Goal: Communication & Community: Answer question/provide support

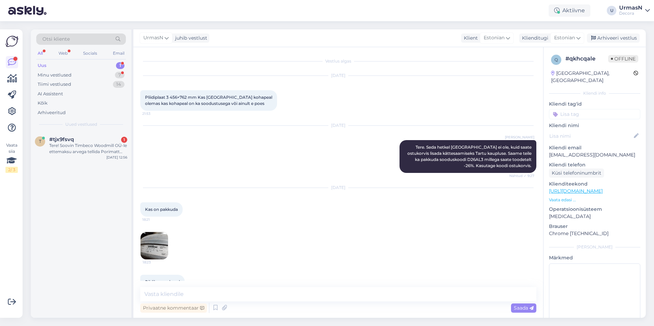
scroll to position [257, 0]
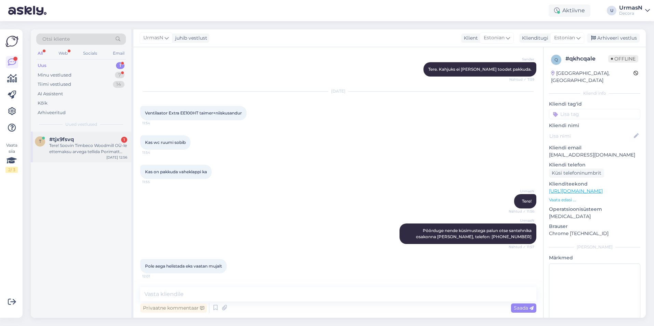
click at [79, 145] on div "Tere! Soovin Timbeco Woodmill OÜ-le ettemaksu arvega tellida Porimatt Mars 120x…" at bounding box center [88, 149] width 78 height 12
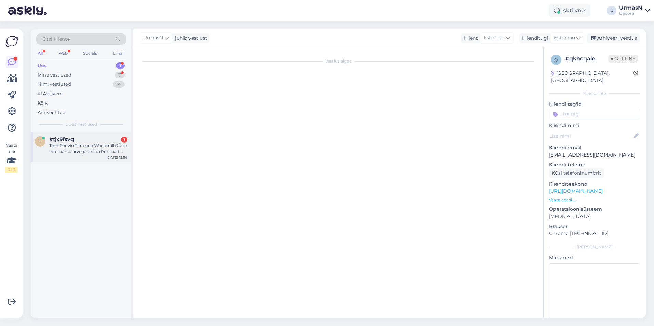
scroll to position [0, 0]
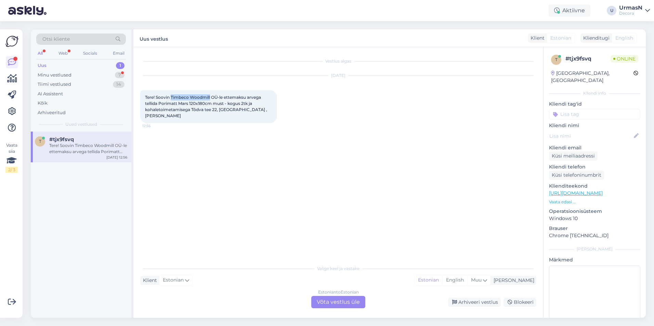
drag, startPoint x: 172, startPoint y: 96, endPoint x: 211, endPoint y: 96, distance: 39.0
click at [211, 96] on span "Tere! Soovin Timbeco Woodmill OÜ-le ettemaksu arvega tellida Porimatt Mars 120x…" at bounding box center [206, 107] width 123 height 24
copy span "Timbeco Woodmill"
click at [555, 199] on p "Vaata edasi ..." at bounding box center [594, 202] width 91 height 6
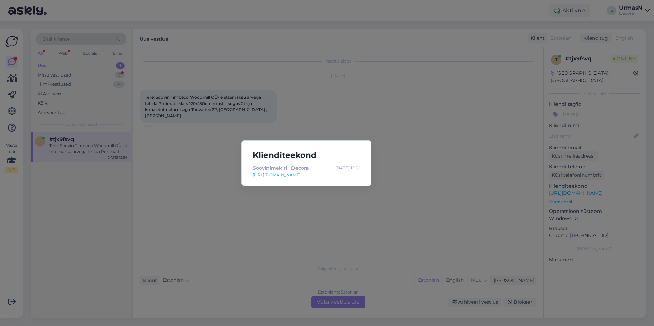
click at [382, 208] on div "Klienditeekond Soovinimekiri | Decora [DATE] 12:56 [URL][DOMAIN_NAME]" at bounding box center [327, 163] width 654 height 326
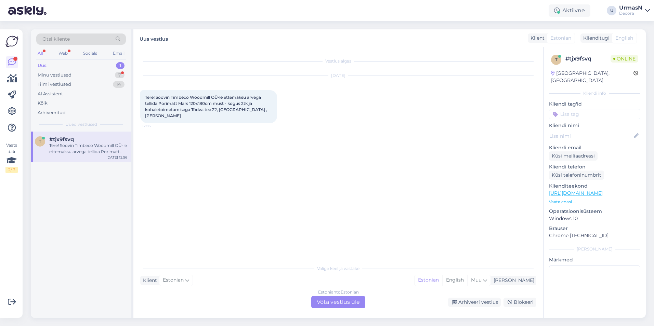
click at [344, 301] on div "Estonian to Estonian Võta vestlus üle" at bounding box center [338, 302] width 54 height 12
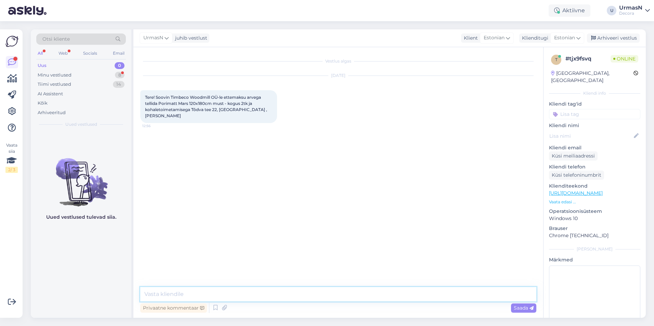
click at [343, 296] on textarea at bounding box center [338, 294] width 396 height 14
type textarea "Tere!"
type textarea "T"
click at [563, 199] on p "Vaata edasi ..." at bounding box center [594, 202] width 91 height 6
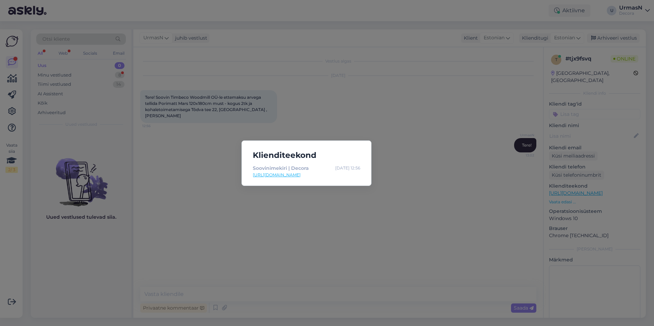
click at [176, 186] on div "Klienditeekond Soovinimekiri | Decora [DATE] 12:56 [URL][DOMAIN_NAME]" at bounding box center [327, 163] width 654 height 326
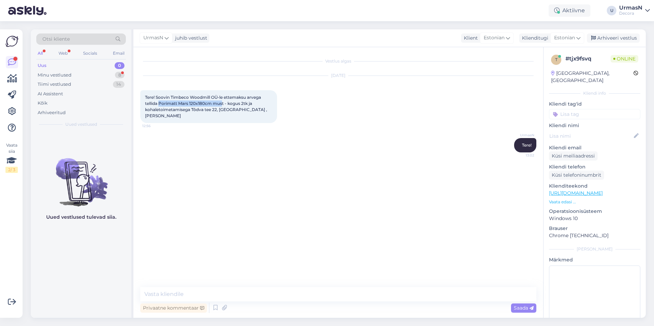
drag, startPoint x: 159, startPoint y: 104, endPoint x: 222, endPoint y: 103, distance: 63.6
click at [222, 103] on span "Tere! Soovin Timbeco Woodmill OÜ-le ettemaksu arvega tellida Porimatt Mars 120x…" at bounding box center [206, 107] width 123 height 24
copy span "Porimatt Mars 120x180cm mus"
click at [188, 296] on textarea at bounding box center [338, 294] width 396 height 14
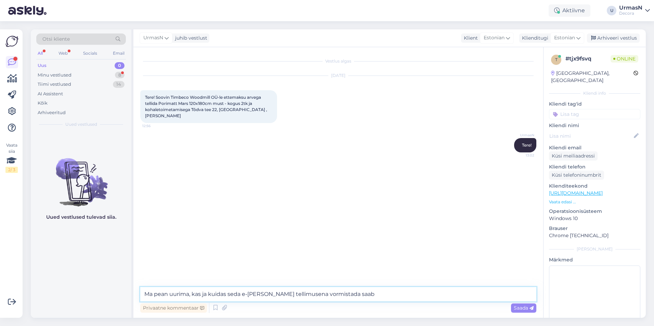
type textarea "Ma pean uurima, kas ja kuidas seda e-[PERSON_NAME] tellimusena vormistada saab."
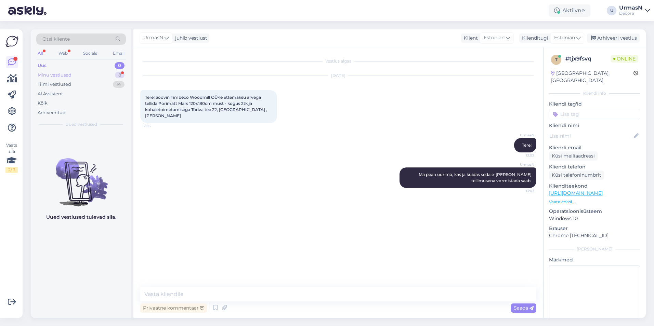
click at [68, 79] on div "Minu vestlused 8" at bounding box center [81, 75] width 90 height 10
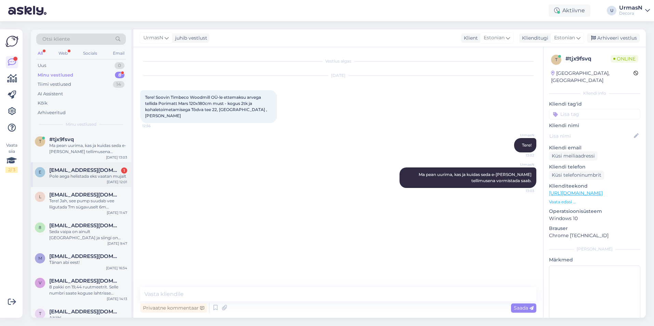
click at [79, 176] on div "Pole aega helistada eks vaatan mujalt" at bounding box center [88, 176] width 78 height 6
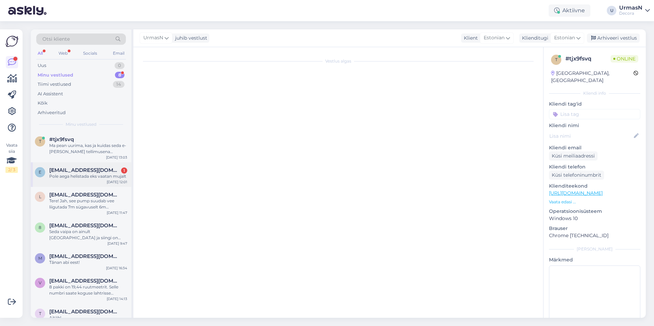
scroll to position [257, 0]
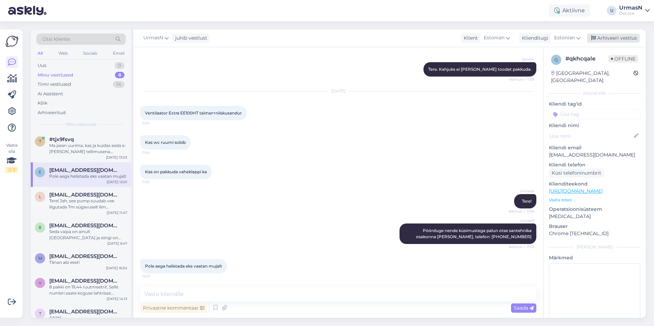
click at [624, 38] on div "Arhiveeri vestlus" at bounding box center [613, 38] width 53 height 9
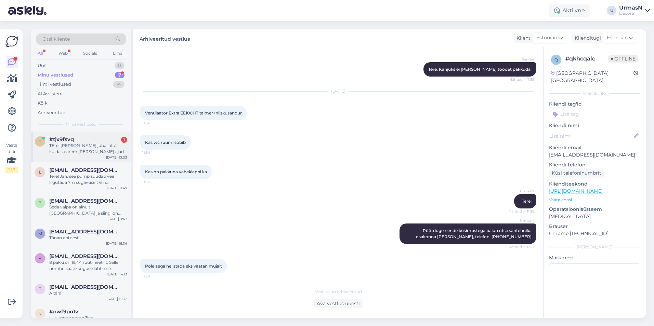
click at [67, 149] on div "TEre! [PERSON_NAME] juba infot kuidas parem [PERSON_NAME] ajada. Tänan vastuse …" at bounding box center [88, 149] width 78 height 12
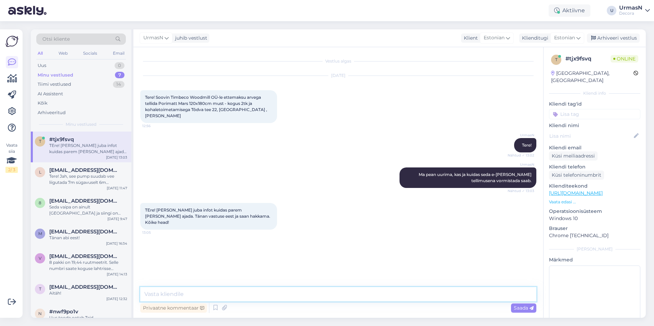
click at [205, 293] on textarea at bounding box center [338, 294] width 396 height 14
type textarea "Selge. Kena päeva jätku!"
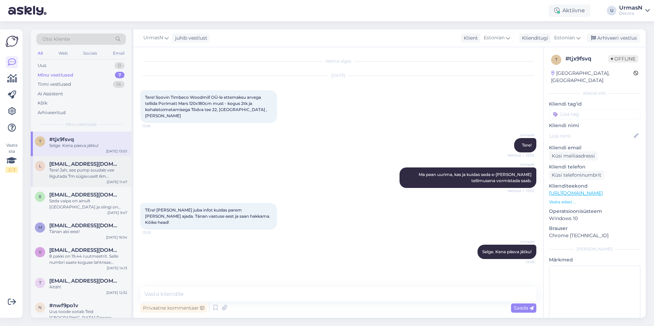
click at [75, 176] on div "Tere! Jah, see pump suudab vee liigutada 7m sügavuselt 6m kõrgusele, ehk kokku …" at bounding box center [88, 173] width 78 height 12
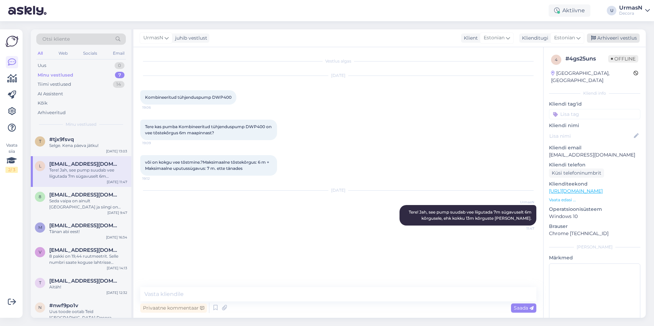
click at [617, 36] on div "Arhiveeri vestlus" at bounding box center [613, 38] width 53 height 9
